Goal: Navigation & Orientation: Find specific page/section

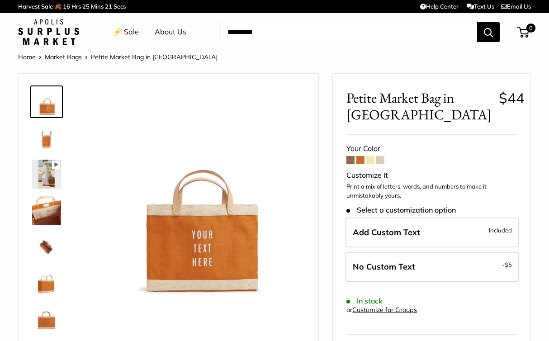
click at [351, 160] on span at bounding box center [350, 160] width 8 height 8
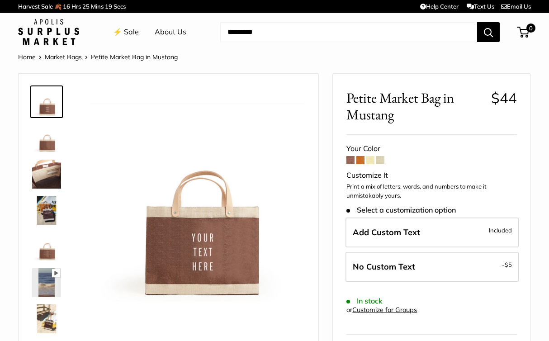
click at [369, 162] on span at bounding box center [370, 160] width 8 height 8
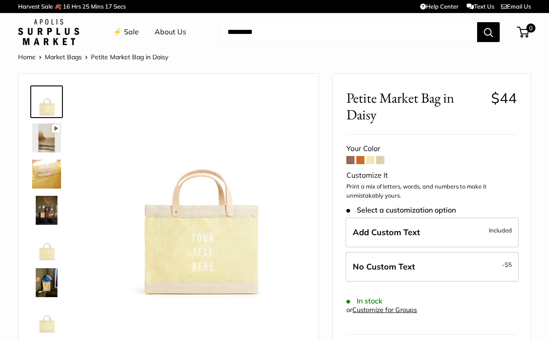
click at [381, 161] on span at bounding box center [380, 160] width 8 height 8
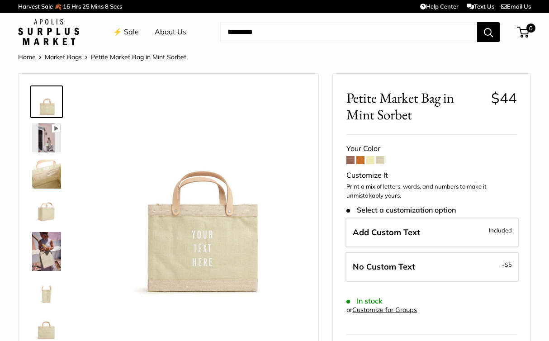
click at [127, 28] on link "⚡️ Sale" at bounding box center [126, 32] width 26 height 14
